Goal: Check status: Check status

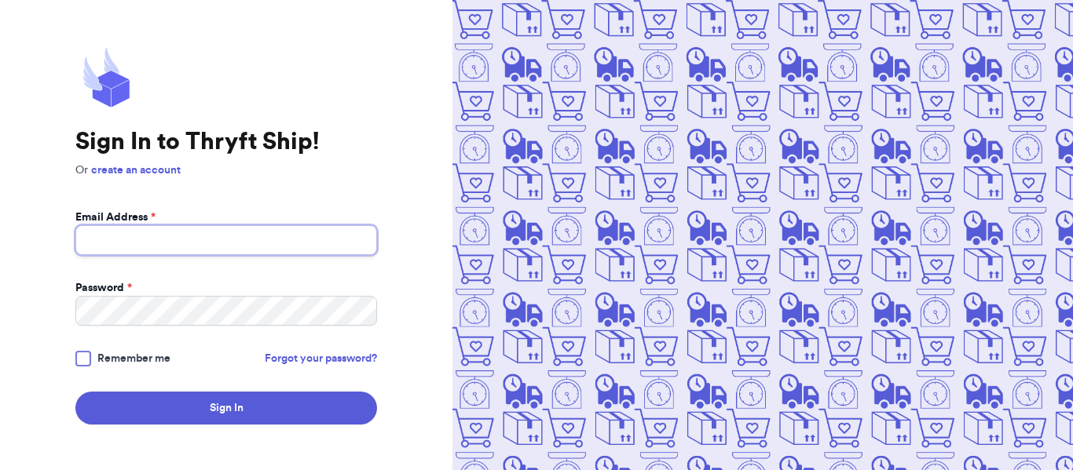
type input "[EMAIL_ADDRESS][DOMAIN_NAME]"
click at [75, 392] on button "Sign In" at bounding box center [226, 408] width 302 height 33
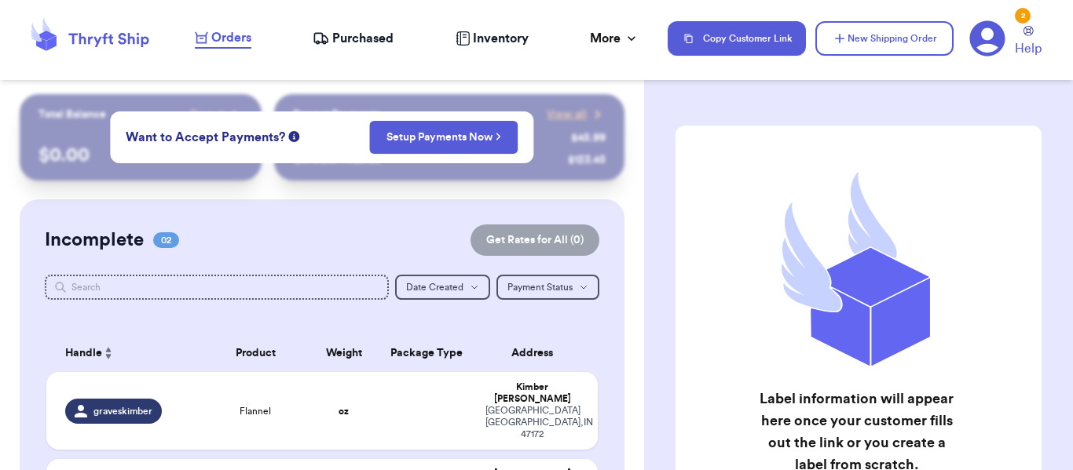
click at [313, 29] on link "Purchased" at bounding box center [353, 38] width 81 height 19
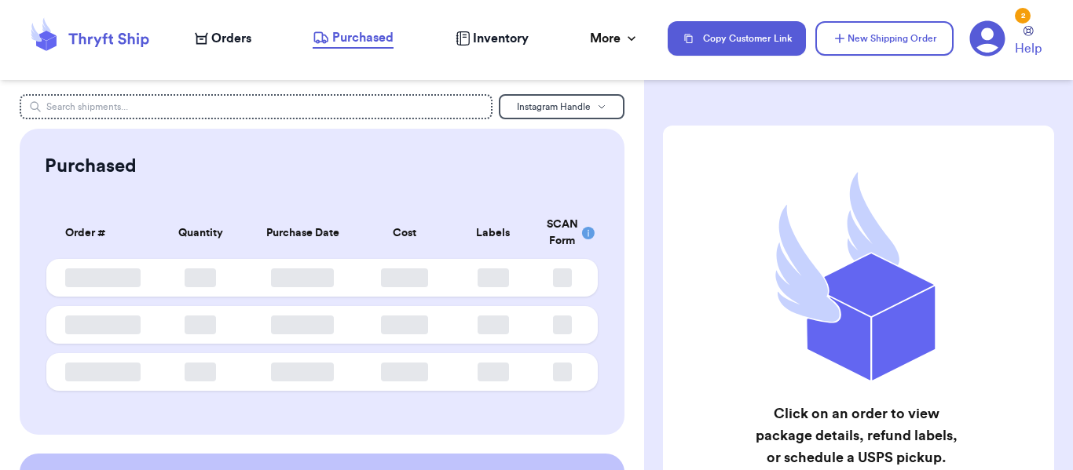
click at [313, 28] on link "Purchased" at bounding box center [353, 38] width 81 height 20
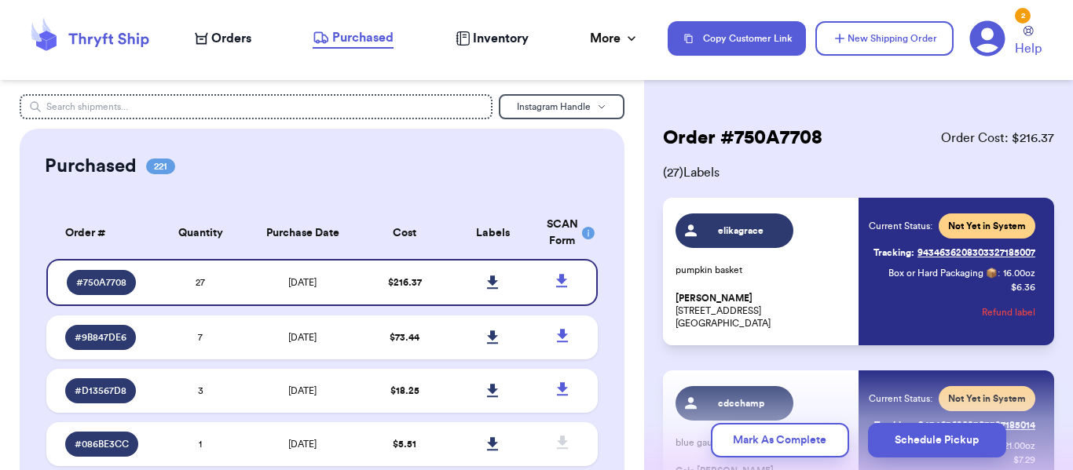
click at [476, 265] on link at bounding box center [493, 282] width 35 height 35
